Goal: Check status: Check status

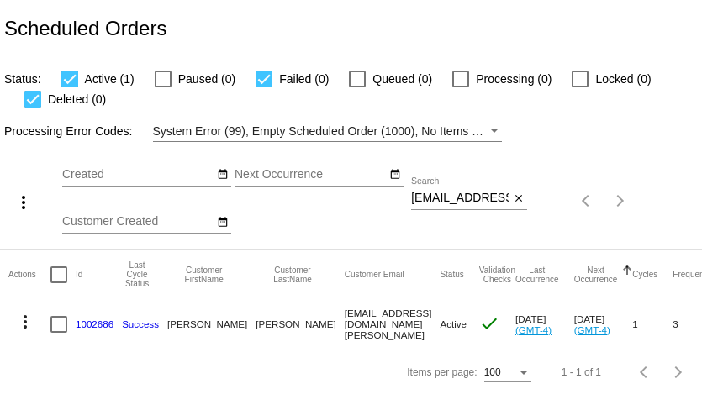
click at [442, 202] on input "[EMAIL_ADDRESS][DOMAIN_NAME][PERSON_NAME]" at bounding box center [460, 198] width 98 height 13
paste input "[EMAIL_ADDRESS][DOMAIN_NAME]"
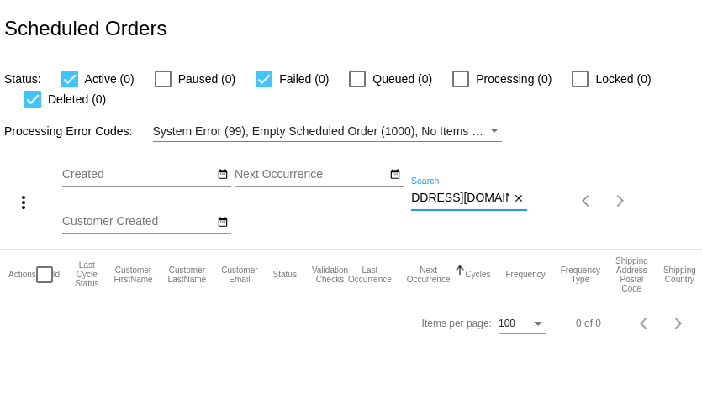
type input "[EMAIL_ADDRESS][DOMAIN_NAME]"
click at [481, 195] on input "barbarawinckker@gmail.com" at bounding box center [460, 198] width 98 height 13
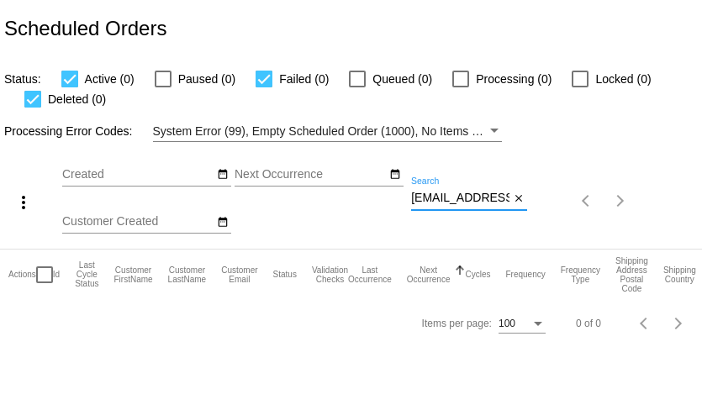
paste input "l"
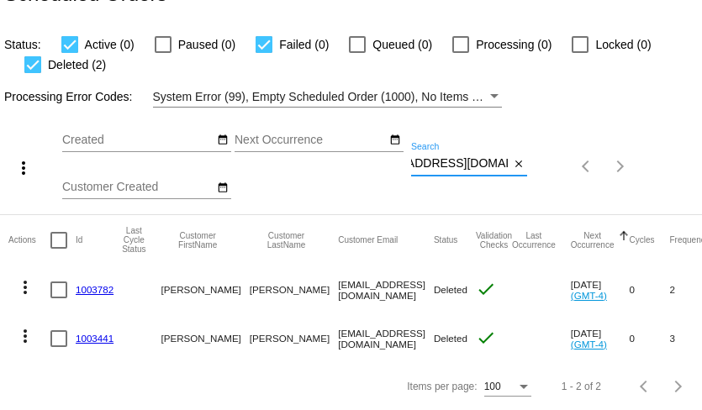
type input "[EMAIL_ADDRESS][DOMAIN_NAME]"
click at [102, 292] on link "1003782" at bounding box center [95, 289] width 38 height 11
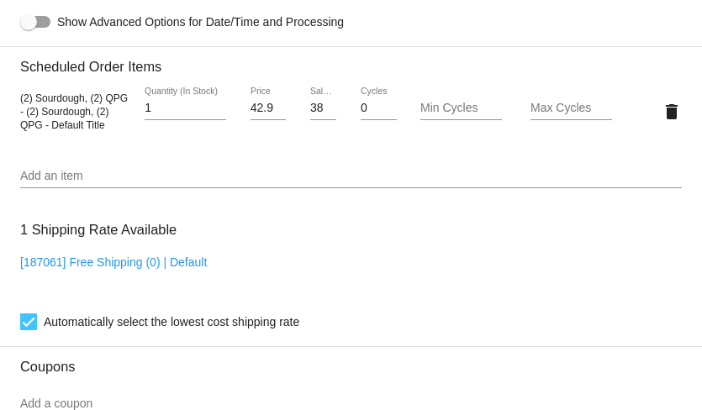
scroll to position [1034, 0]
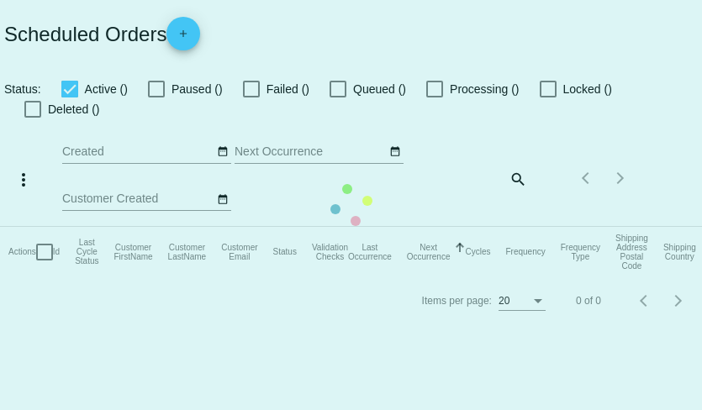
checkbox input "true"
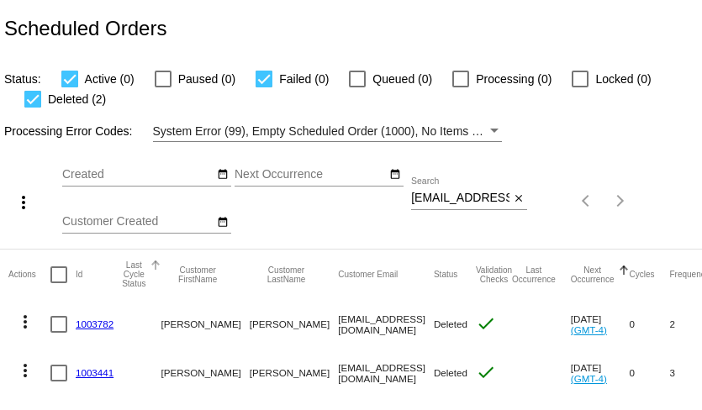
scroll to position [9, 0]
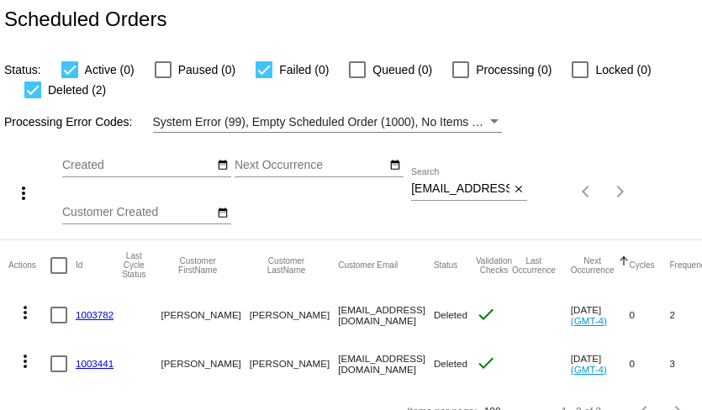
click at [103, 363] on link "1003441" at bounding box center [95, 363] width 38 height 11
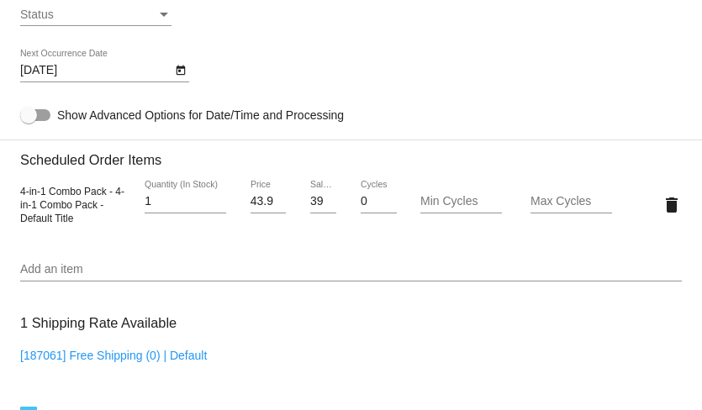
scroll to position [922, 0]
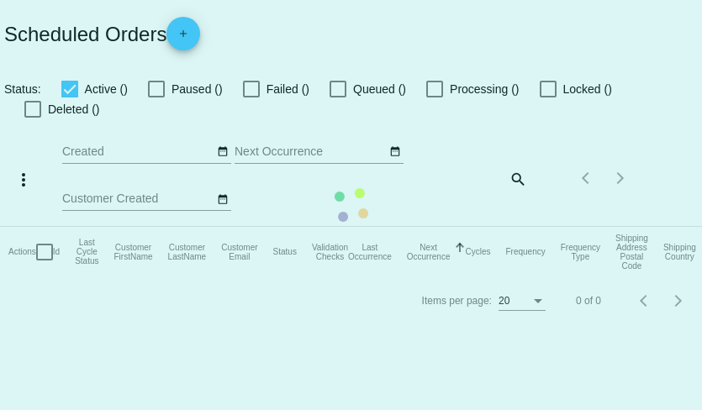
checkbox input "true"
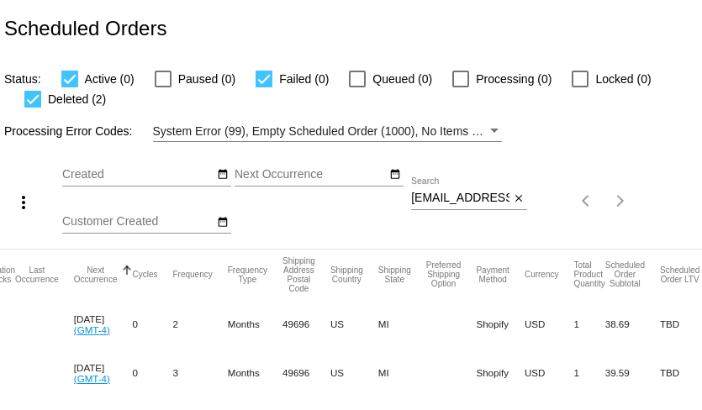
scroll to position [0, 500]
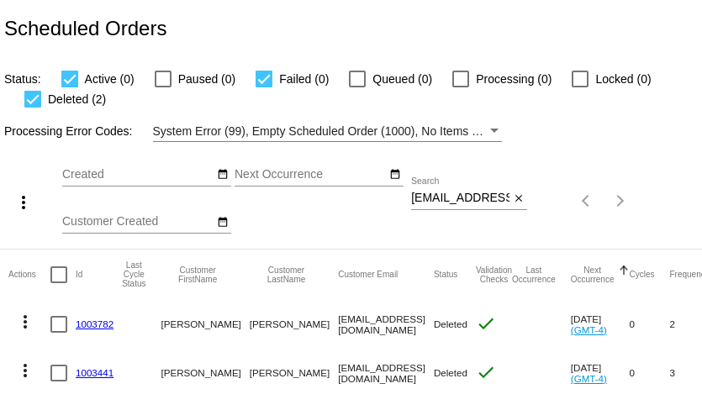
click at [480, 201] on input "barbarawinckler@gmail.com" at bounding box center [460, 198] width 98 height 13
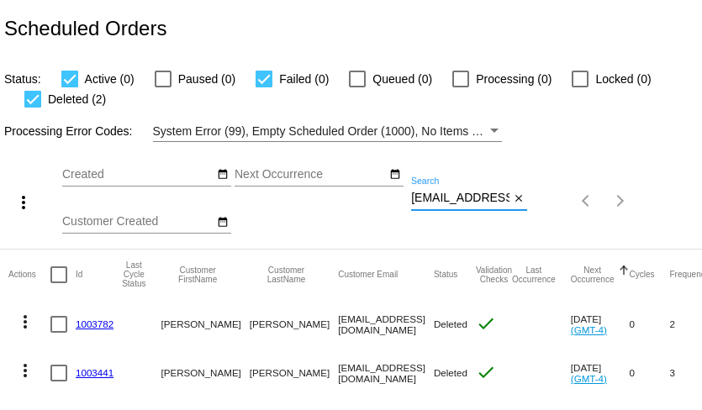
click at [480, 201] on input "barbarawinckler@gmail.com" at bounding box center [460, 198] width 98 height 13
paste input "ckonkol2320@outlook"
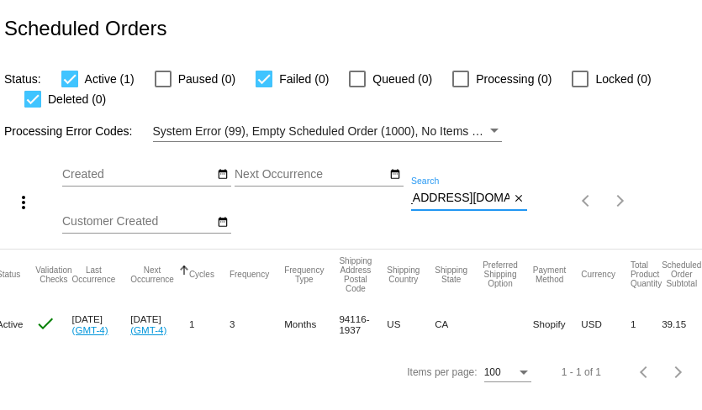
scroll to position [0, 494]
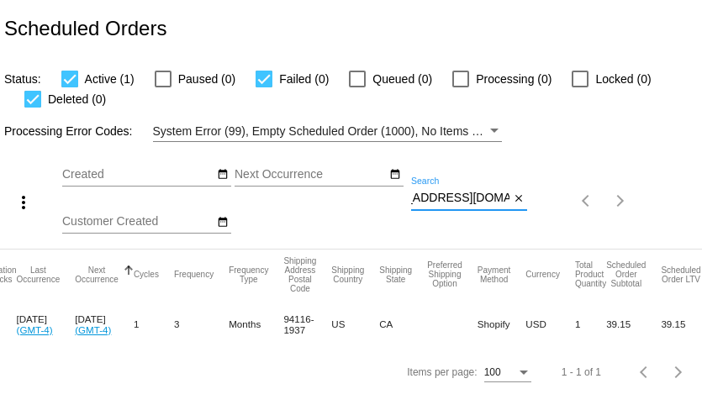
type input "ckonkol2320@outlook.com"
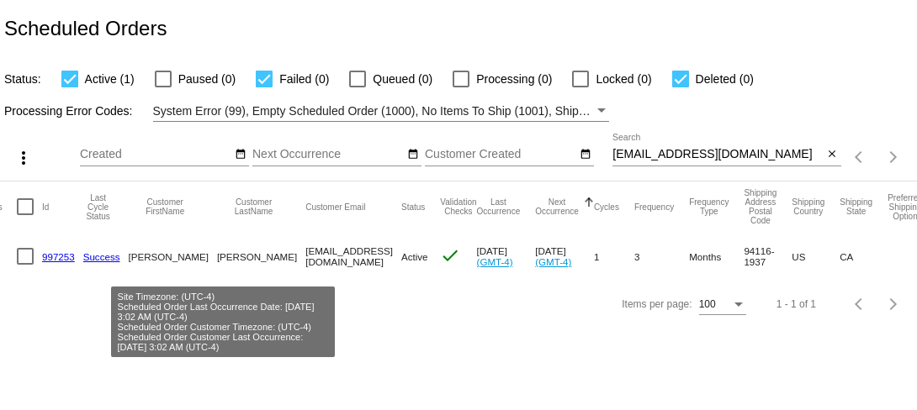
scroll to position [0, 0]
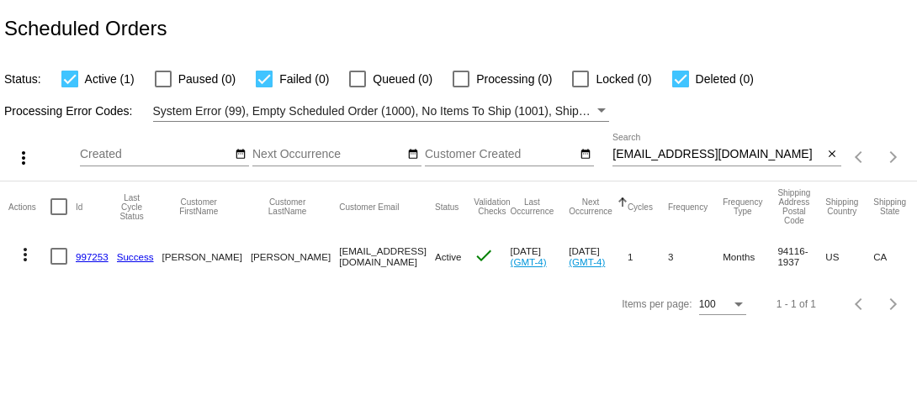
click at [27, 251] on mat-icon "more_vert" at bounding box center [25, 255] width 20 height 20
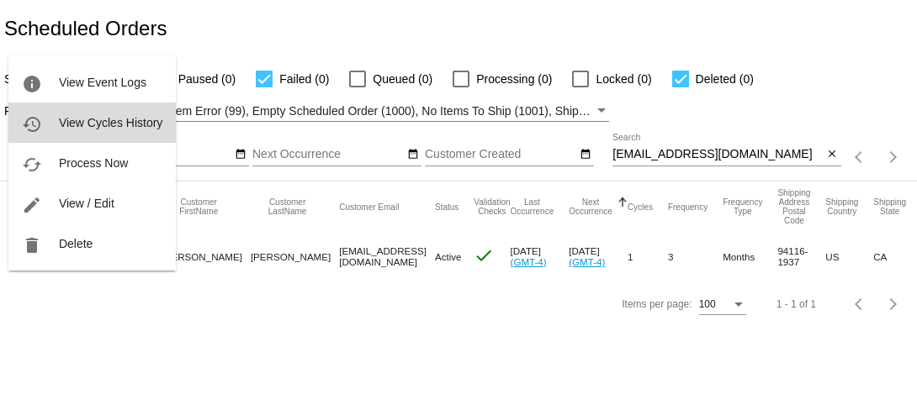
click at [128, 132] on button "history View Cycles History" at bounding box center [91, 123] width 167 height 40
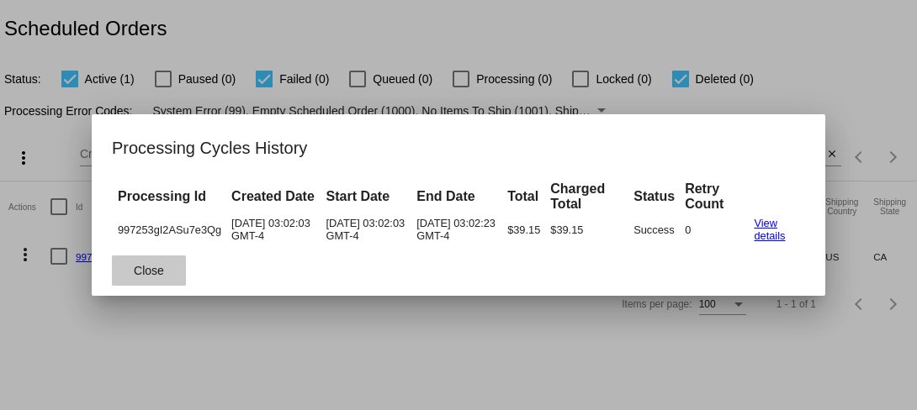
click at [158, 272] on span "Close" at bounding box center [149, 270] width 30 height 13
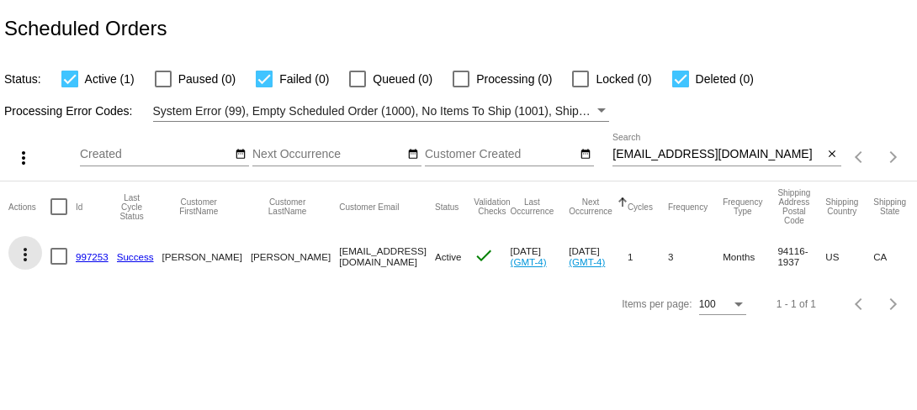
click at [29, 253] on mat-icon "more_vert" at bounding box center [25, 255] width 20 height 20
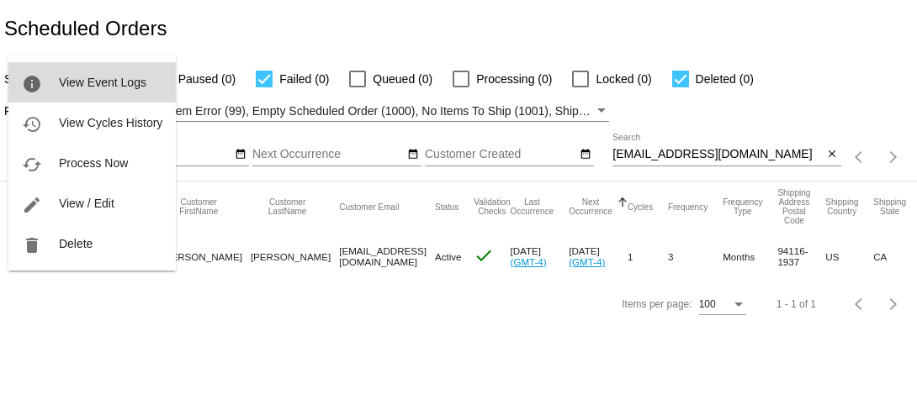
click at [96, 87] on span "View Event Logs" at bounding box center [102, 82] width 87 height 13
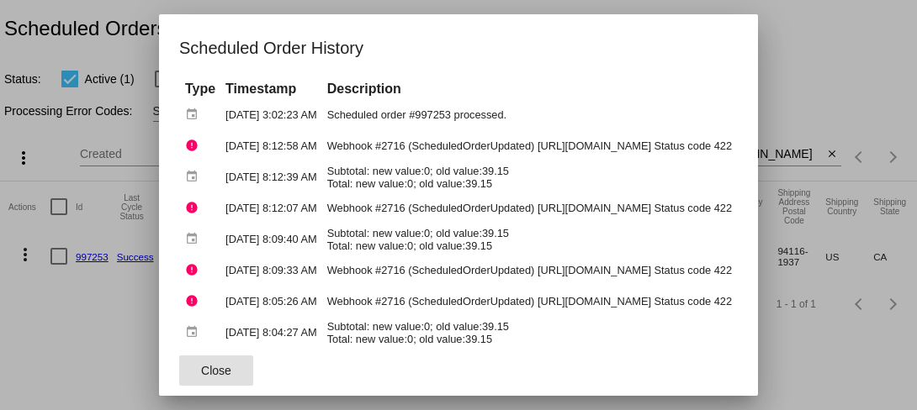
click at [38, 289] on div at bounding box center [458, 205] width 917 height 410
